Goal: Information Seeking & Learning: Find specific fact

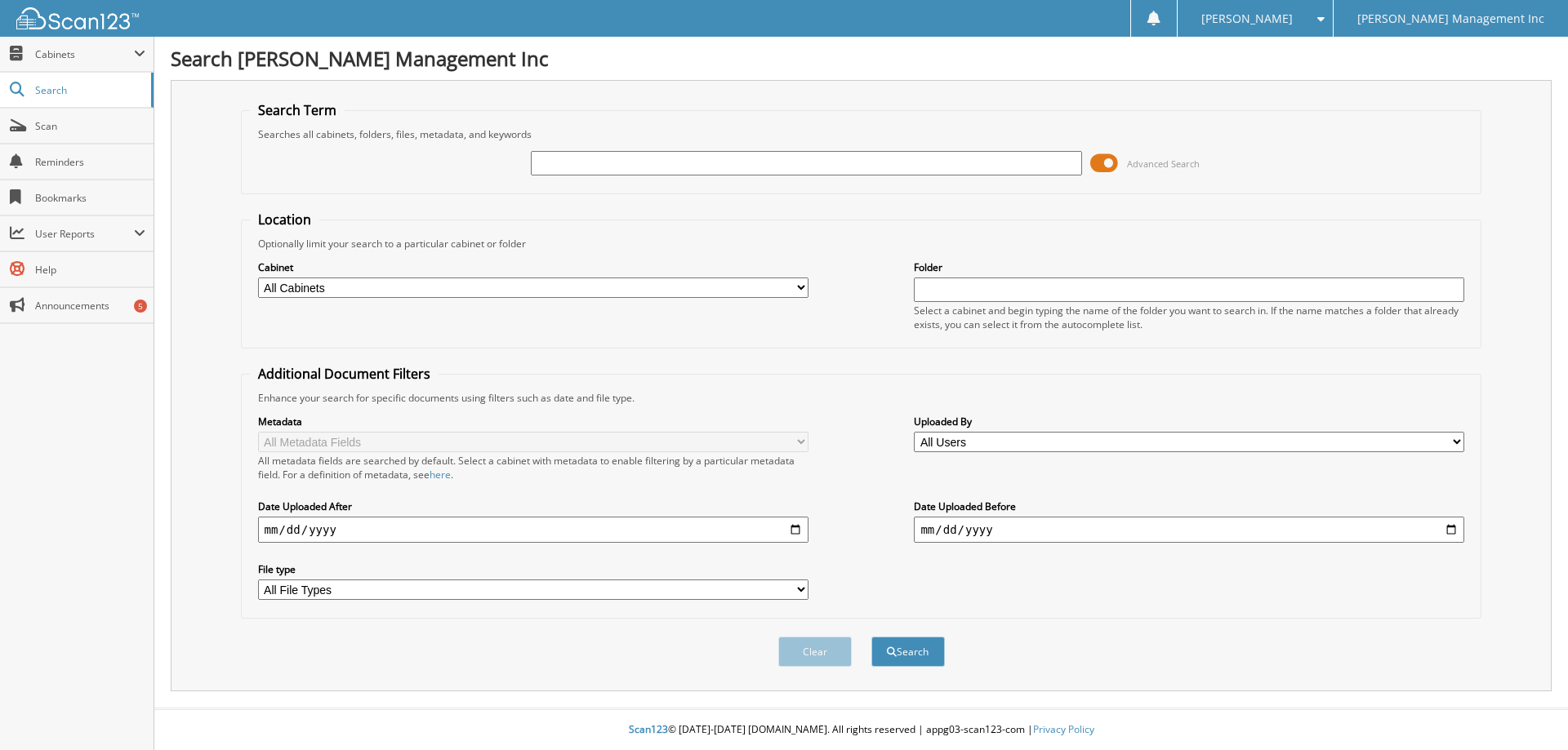
click at [651, 161] on input "text" at bounding box center [806, 163] width 551 height 25
type input "901129"
click at [871, 637] on button "Search" at bounding box center [908, 651] width 74 height 30
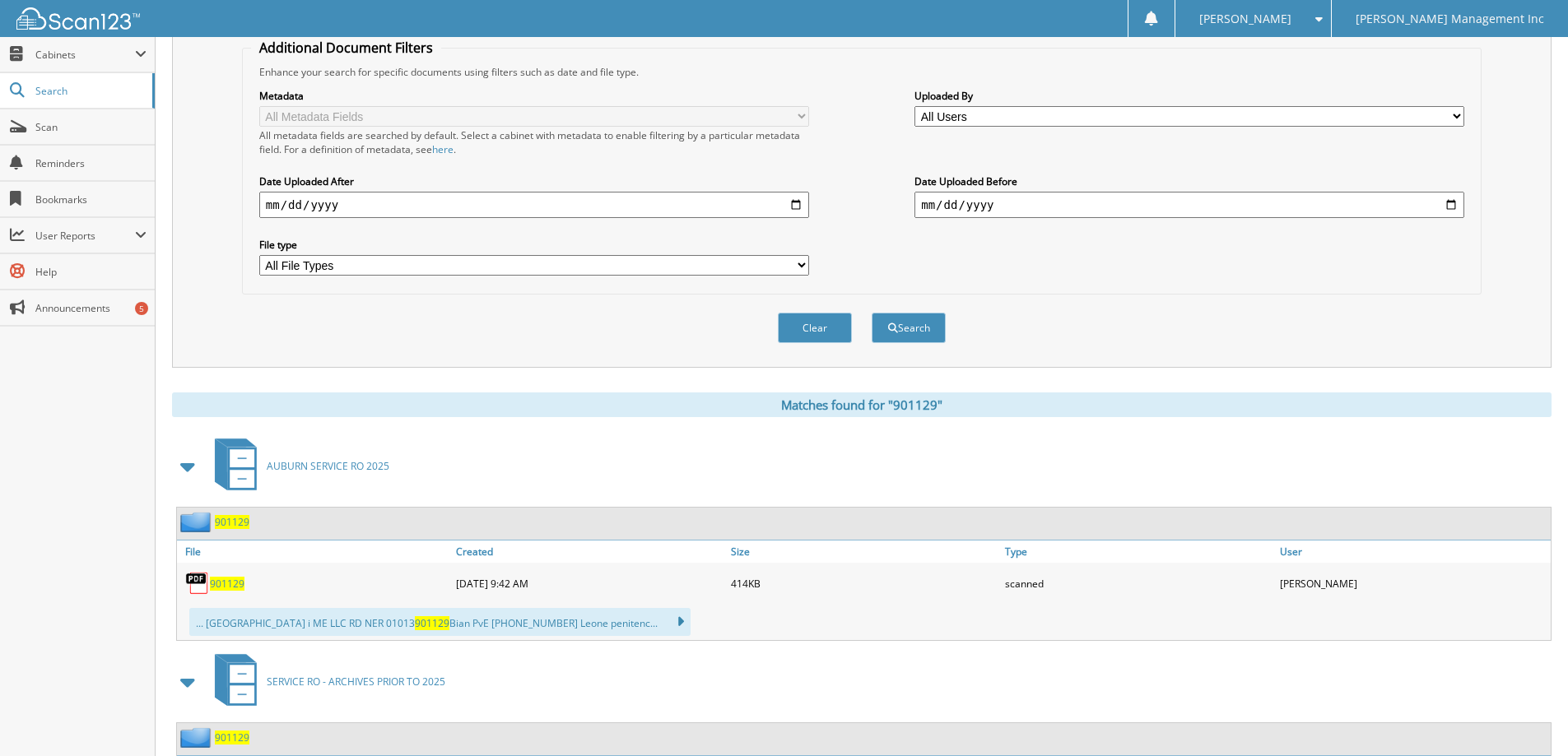
scroll to position [411, 0]
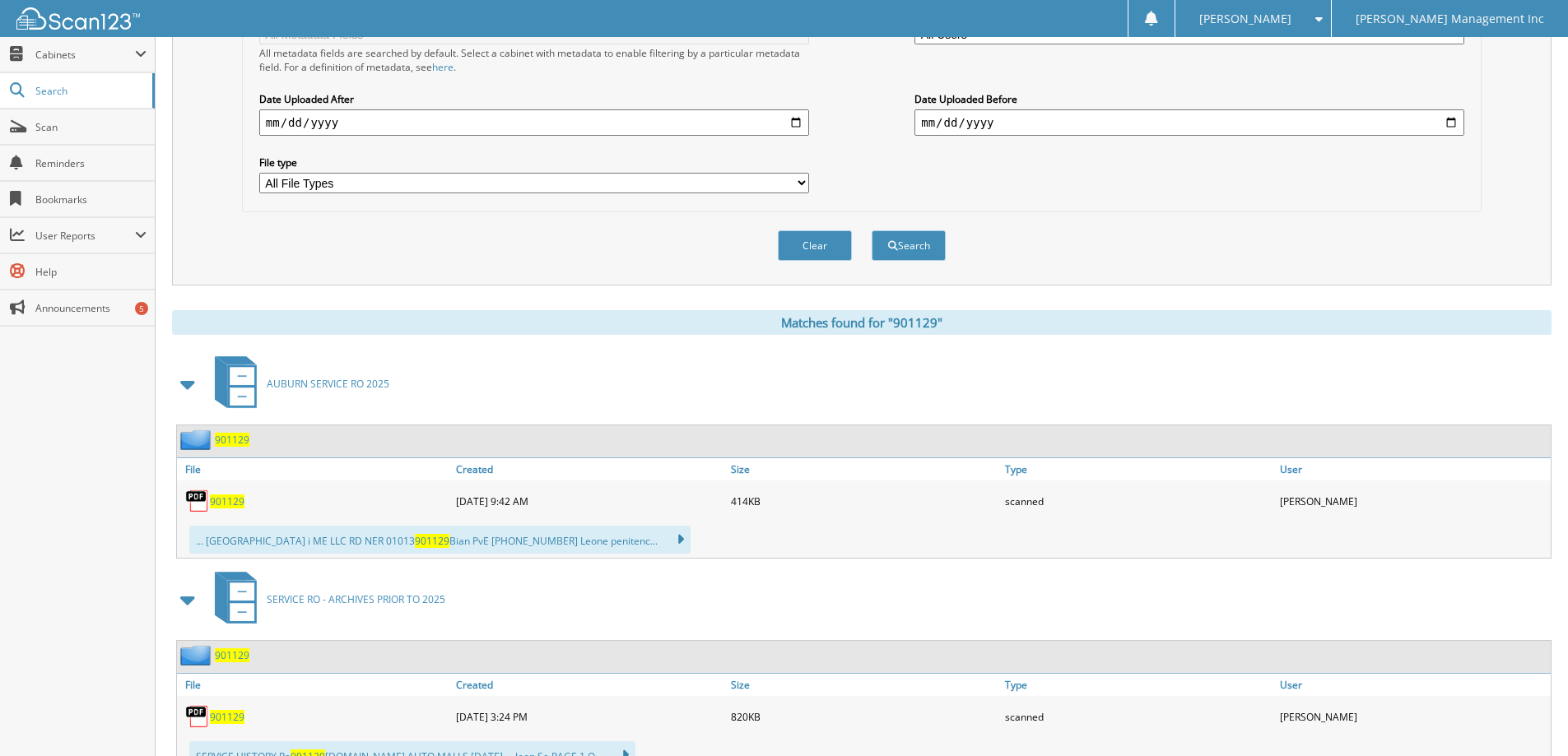
click at [225, 506] on span "901129" at bounding box center [227, 501] width 35 height 14
